Goal: Task Accomplishment & Management: Manage account settings

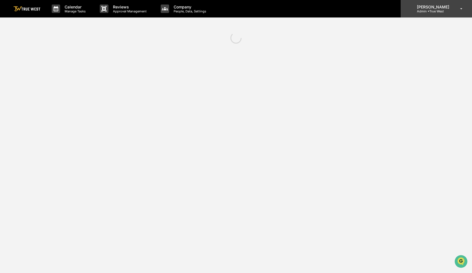
click at [438, 10] on p "Admin • True West" at bounding box center [433, 11] width 40 height 4
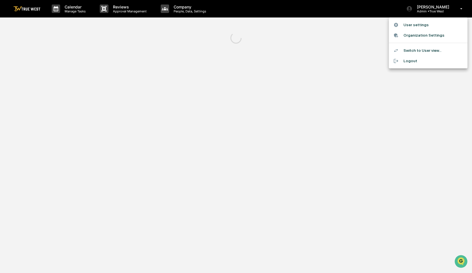
click at [405, 61] on li "Logout" at bounding box center [428, 61] width 79 height 10
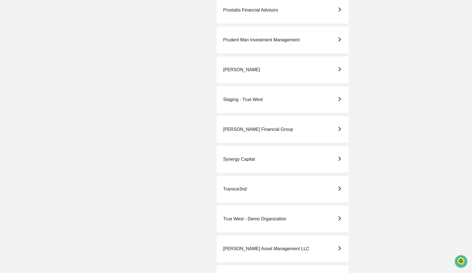
scroll to position [1313, 0]
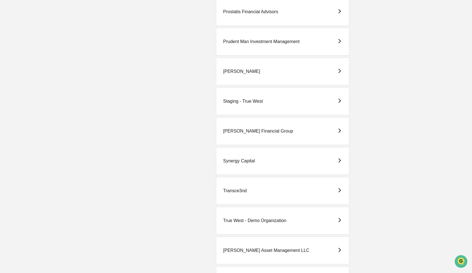
click at [242, 104] on div "Staging - True West" at bounding box center [243, 101] width 40 height 5
